Goal: Task Accomplishment & Management: Manage account settings

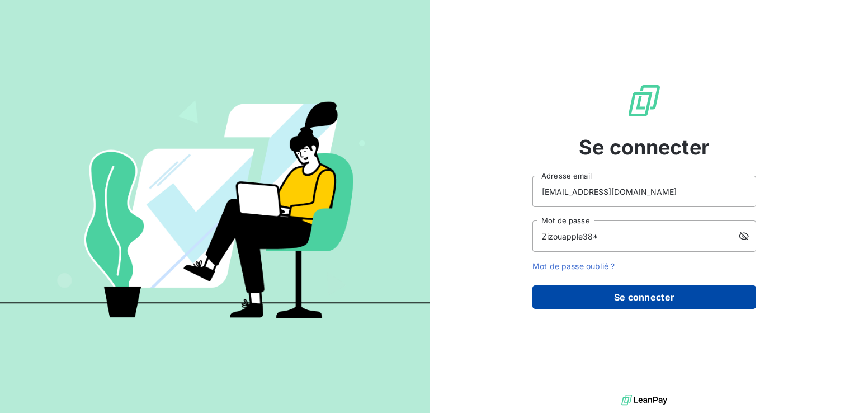
click at [662, 296] on button "Se connecter" at bounding box center [644, 296] width 224 height 23
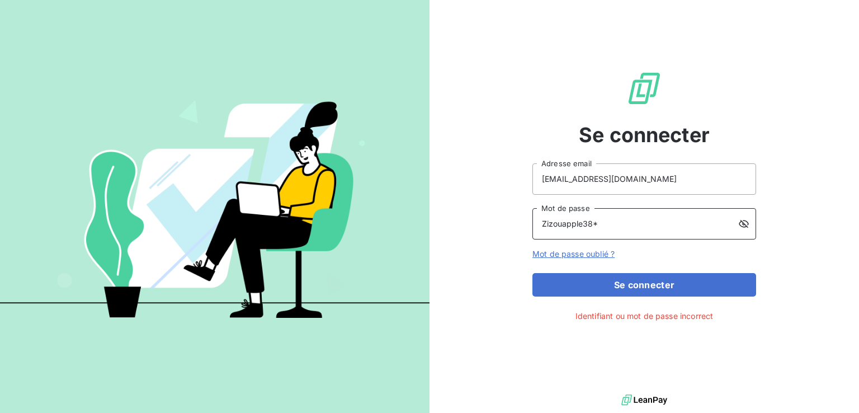
drag, startPoint x: 622, startPoint y: 224, endPoint x: 517, endPoint y: 229, distance: 104.6
click at [516, 231] on div "Se connecter [EMAIL_ADDRESS][DOMAIN_NAME] Adresse email Zizouapple38* Mot de pa…" at bounding box center [643, 195] width 429 height 391
click at [532, 273] on button "Se connecter" at bounding box center [644, 284] width 224 height 23
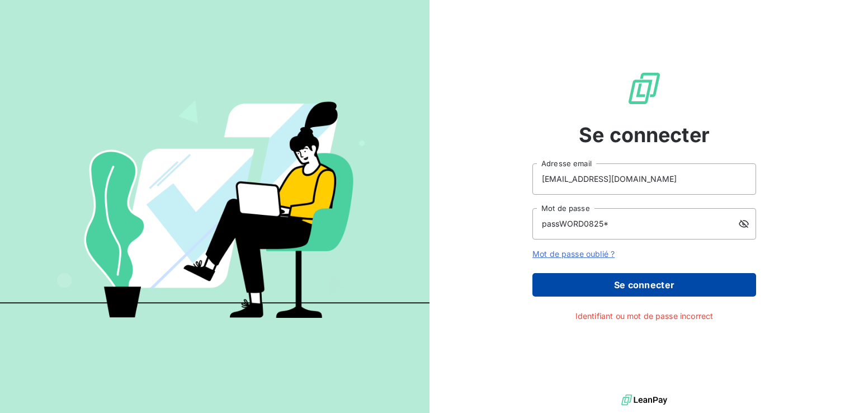
click at [559, 287] on button "Se connecter" at bounding box center [644, 284] width 224 height 23
click at [635, 287] on button "Se connecter" at bounding box center [644, 284] width 224 height 23
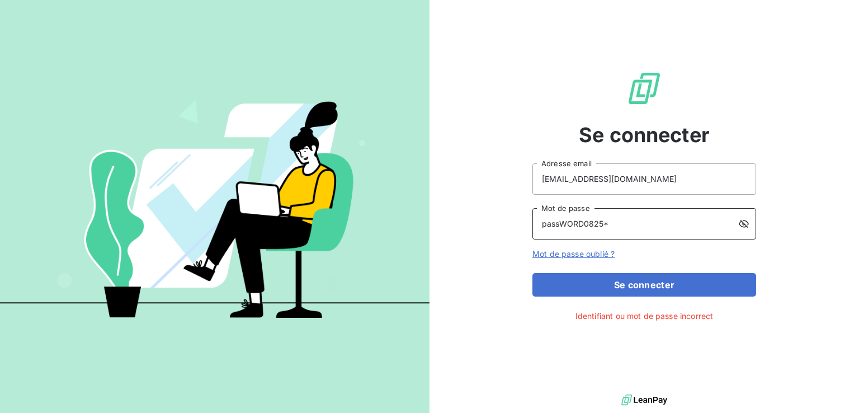
click at [616, 222] on input "passWORD0825*" at bounding box center [644, 223] width 224 height 31
type input "Zizouapple38*"
click at [633, 215] on input "Zizouapple38*" at bounding box center [644, 223] width 224 height 31
type input "Grassin"
type input "passWORD0623!"
